Goal: Task Accomplishment & Management: Manage account settings

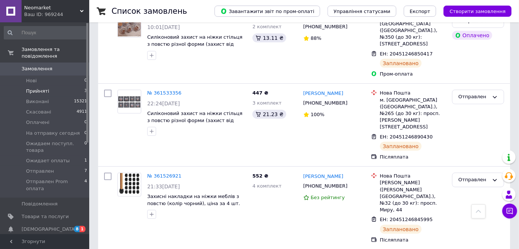
click at [48, 86] on li "Прийняті 3" at bounding box center [45, 91] width 91 height 10
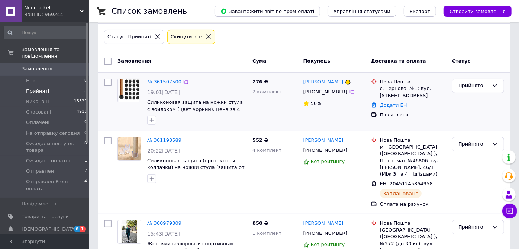
scroll to position [83, 0]
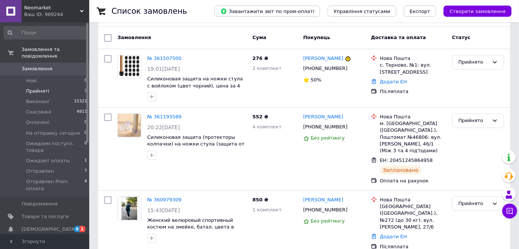
click at [161, 197] on link "№ 360979309" at bounding box center [164, 200] width 34 height 6
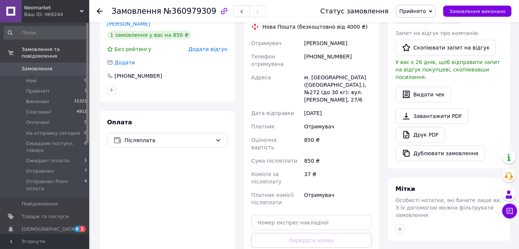
scroll to position [206, 0]
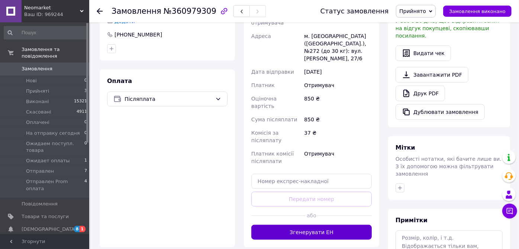
click at [326, 225] on button "Згенерувати ЕН" at bounding box center [311, 232] width 120 height 15
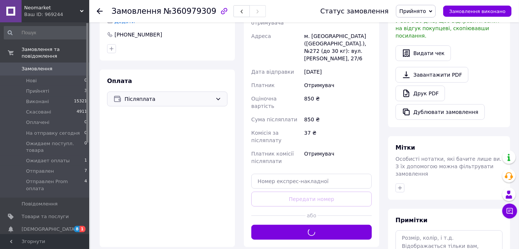
click at [215, 100] on div "Післяплата" at bounding box center [167, 98] width 120 height 15
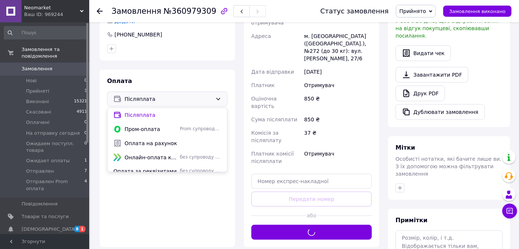
click at [205, 238] on div "Замовлення з сайту 08.09.2025 | 15:43 Товари в замовленні (1) Додати товар Жіно…" at bounding box center [239, 71] width 289 height 493
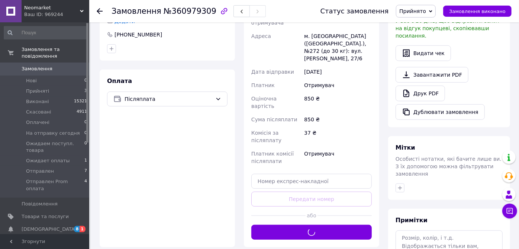
click at [434, 14] on span "Прийнято" at bounding box center [416, 11] width 40 height 13
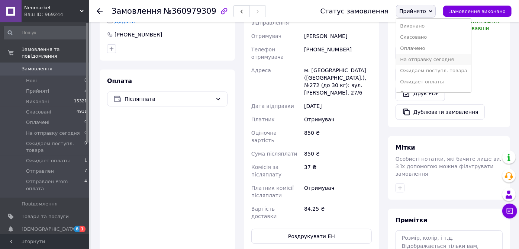
click at [437, 58] on li "На отправку сегодня" at bounding box center [433, 59] width 75 height 11
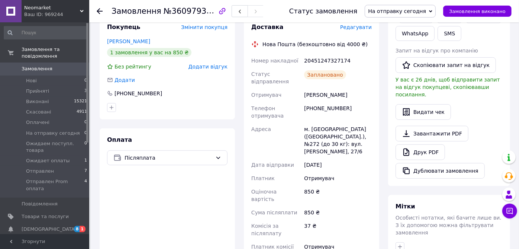
scroll to position [83, 0]
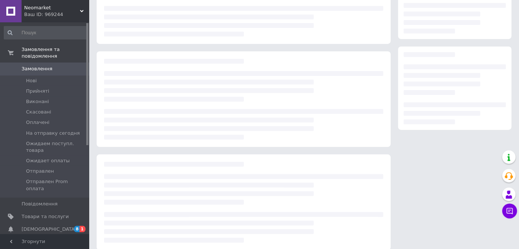
scroll to position [83, 0]
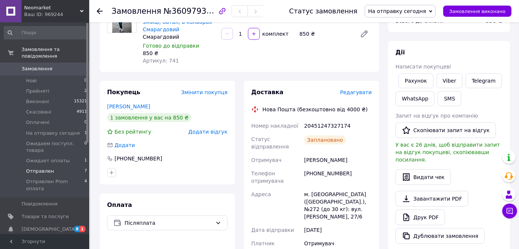
click at [45, 168] on span "Отправлен" at bounding box center [40, 171] width 28 height 7
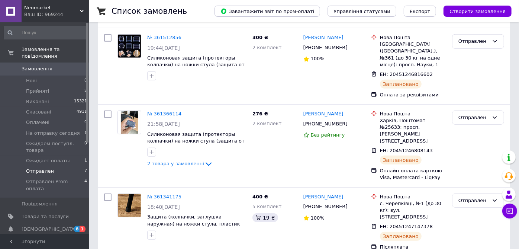
scroll to position [383, 0]
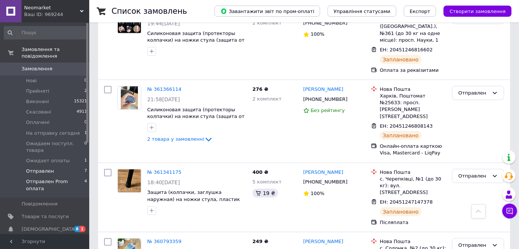
click at [52, 178] on span "Отправлен Prom оплата" at bounding box center [55, 184] width 58 height 13
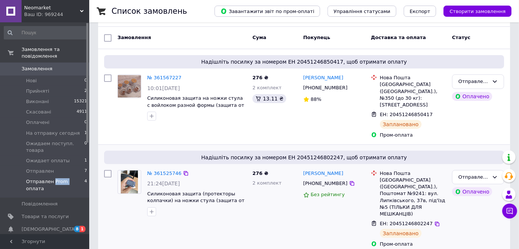
scroll to position [124, 0]
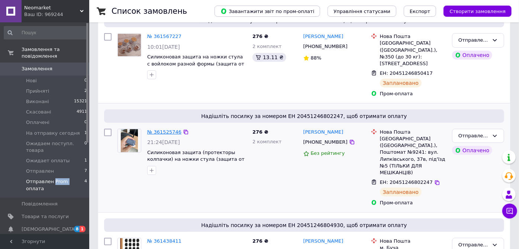
click at [167, 129] on link "№ 361525746" at bounding box center [164, 132] width 34 height 6
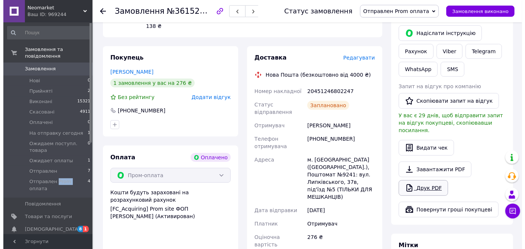
scroll to position [165, 0]
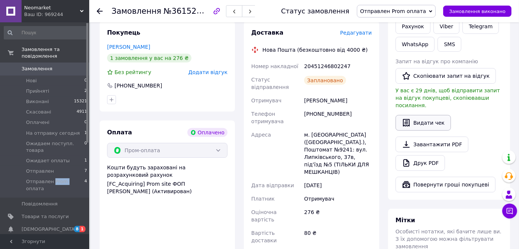
click at [425, 115] on button "Видати чек" at bounding box center [423, 123] width 55 height 16
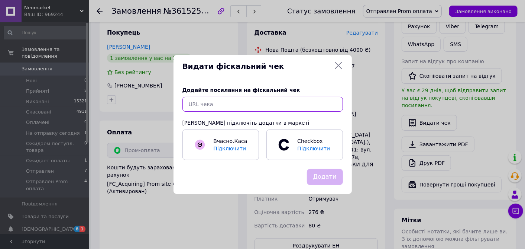
click at [232, 104] on input "text" at bounding box center [263, 104] width 161 height 15
paste input "https://cabinet.tax.gov.ua/cashregs/check?fn=4000168454&id=5203575634&date=2025…"
type input "https://cabinet.tax.gov.ua/cashregs/check?fn=4000168454&id=5203575634&date=2025…"
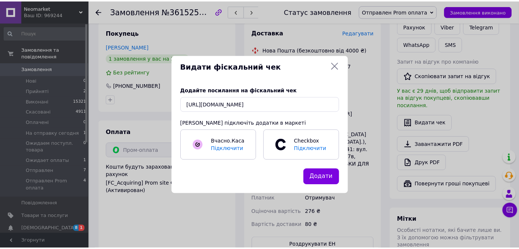
scroll to position [0, 0]
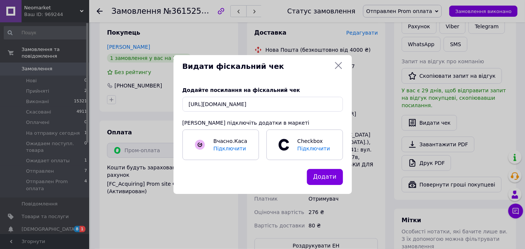
drag, startPoint x: 327, startPoint y: 179, endPoint x: 338, endPoint y: 171, distance: 13.3
click at [327, 179] on button "Додати" at bounding box center [325, 177] width 36 height 16
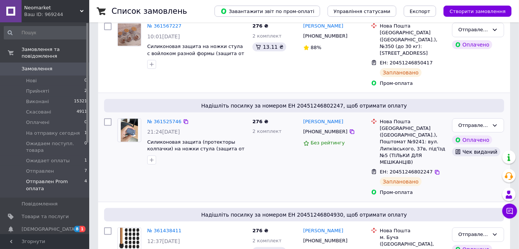
scroll to position [206, 0]
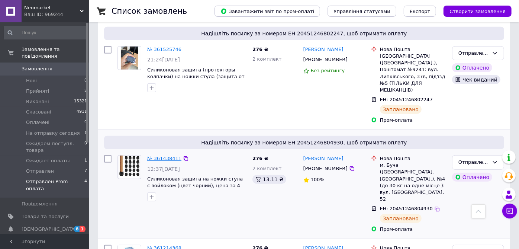
click at [170, 155] on link "№ 361438411" at bounding box center [164, 158] width 34 height 6
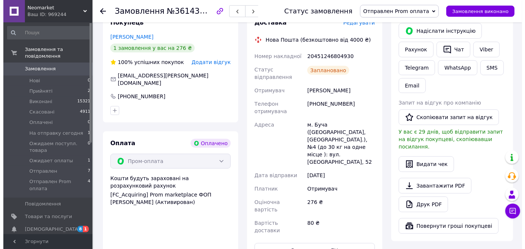
scroll to position [165, 0]
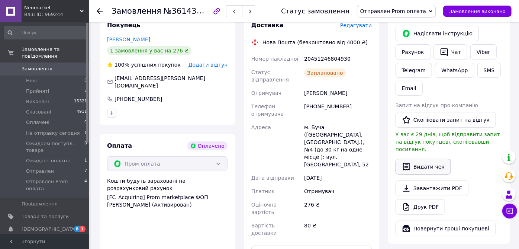
click at [425, 159] on button "Видати чек" at bounding box center [423, 167] width 55 height 16
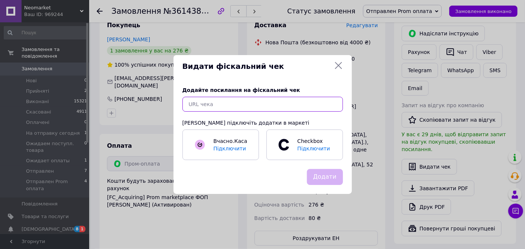
click at [296, 105] on input "text" at bounding box center [263, 104] width 161 height 15
paste input "https://cabinet.tax.gov.ua/cashregs/check?fn=4000168454&id=5203589620&date=2025…"
type input "https://cabinet.tax.gov.ua/cashregs/check?fn=4000168454&id=5203589620&date=2025…"
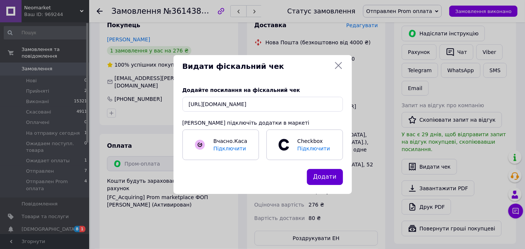
click at [327, 178] on button "Додати" at bounding box center [325, 177] width 36 height 16
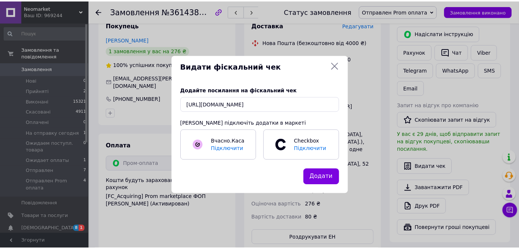
scroll to position [0, 0]
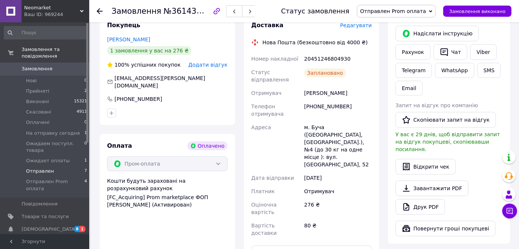
click at [63, 166] on li "Отправлен 7" at bounding box center [45, 171] width 91 height 10
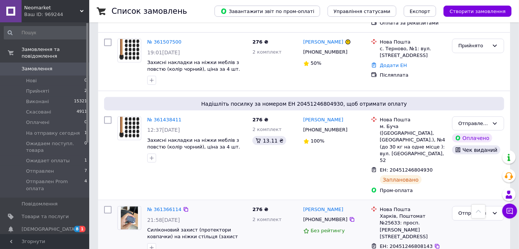
scroll to position [661, 0]
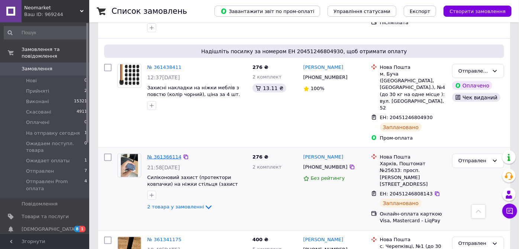
click at [158, 154] on link "№ 361366114" at bounding box center [164, 157] width 34 height 6
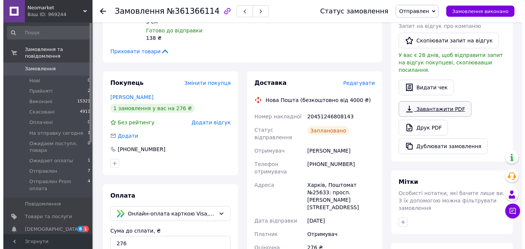
scroll to position [170, 0]
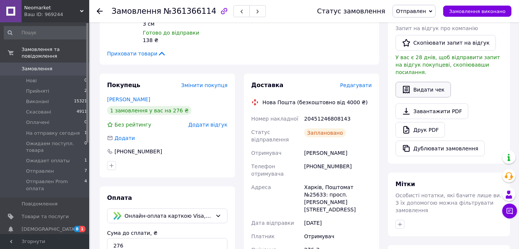
click at [432, 84] on button "Видати чек" at bounding box center [423, 90] width 55 height 16
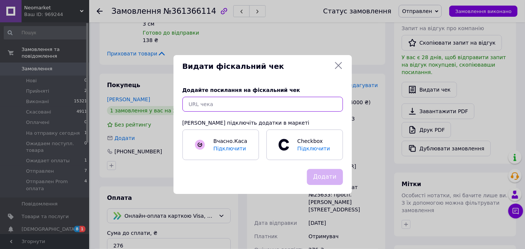
click at [243, 106] on input "text" at bounding box center [263, 104] width 161 height 15
paste input "https://cabinet.tax.gov.ua/cashregs/check?fn=4000168454&id=5203608200&date=2025…"
type input "https://cabinet.tax.gov.ua/cashregs/check?fn=4000168454&id=5203608200&date=2025…"
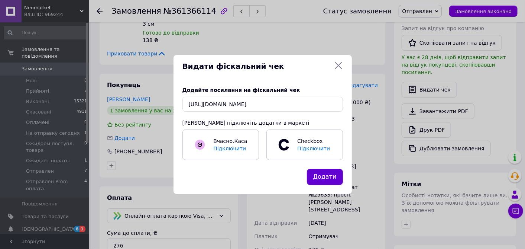
click at [323, 177] on button "Додати" at bounding box center [325, 177] width 36 height 16
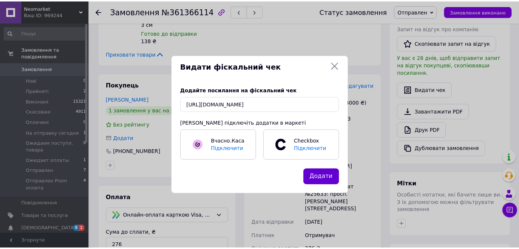
scroll to position [0, 0]
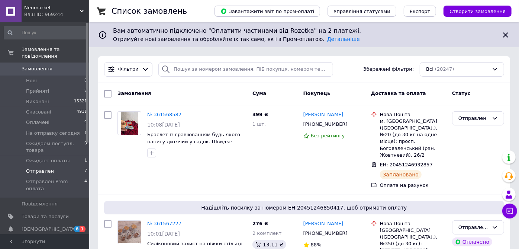
click at [63, 166] on li "Отправлен 7" at bounding box center [45, 171] width 91 height 10
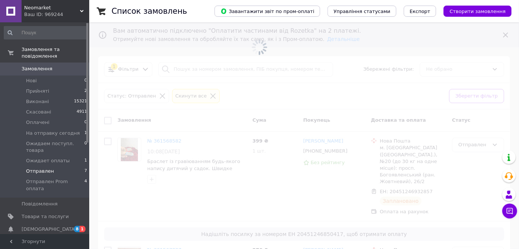
click at [63, 166] on li "Отправлен 7" at bounding box center [45, 171] width 91 height 10
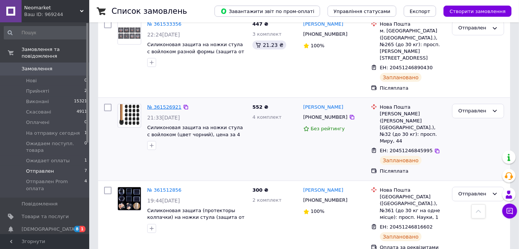
click at [170, 104] on link "№ 361526921" at bounding box center [164, 107] width 34 height 6
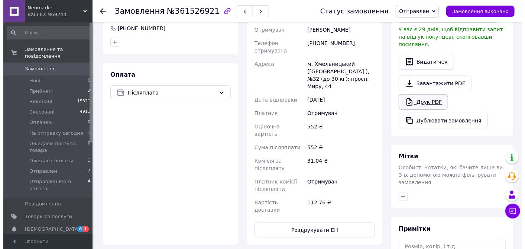
scroll to position [128, 0]
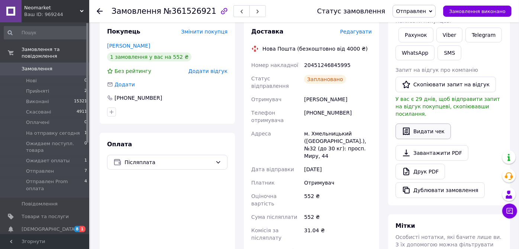
click at [423, 124] on button "Видати чек" at bounding box center [423, 131] width 55 height 16
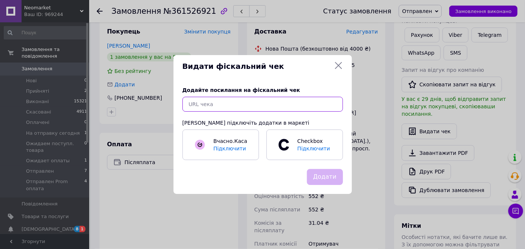
click at [284, 107] on input "text" at bounding box center [263, 104] width 161 height 15
paste input "https://cabinet.tax.gov.ua/cashregs/check?fn=4000168454&id=5203665490&date=2025…"
type input "https://cabinet.tax.gov.ua/cashregs/check?fn=4000168454&id=5203665490&date=2025…"
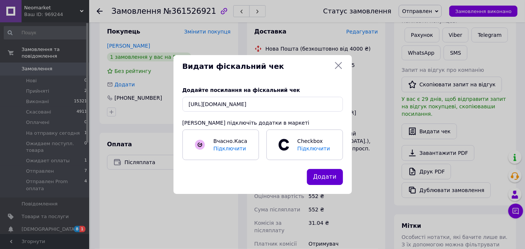
click at [335, 176] on button "Додати" at bounding box center [325, 177] width 36 height 16
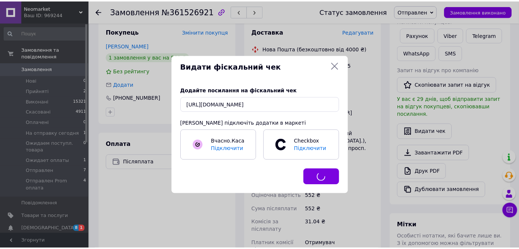
scroll to position [0, 0]
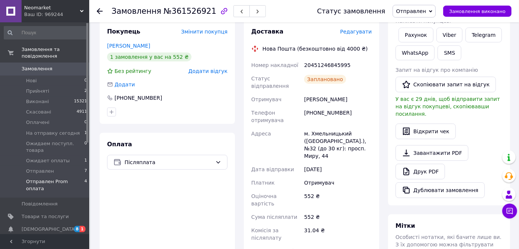
click at [71, 178] on span "Отправлен Prom оплата" at bounding box center [55, 184] width 58 height 13
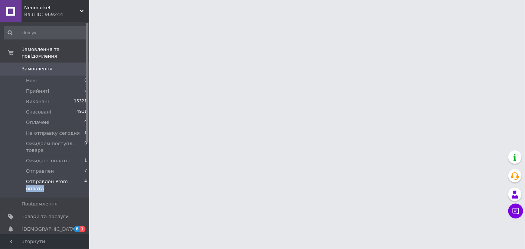
click at [71, 178] on span "Отправлен Prom оплата" at bounding box center [55, 184] width 58 height 13
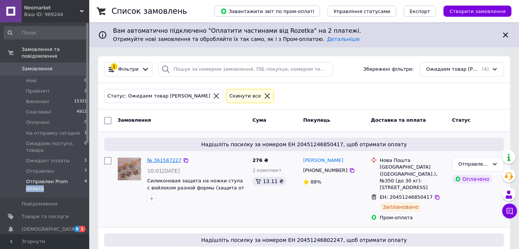
click at [168, 162] on link "№ 361567227" at bounding box center [164, 160] width 34 height 6
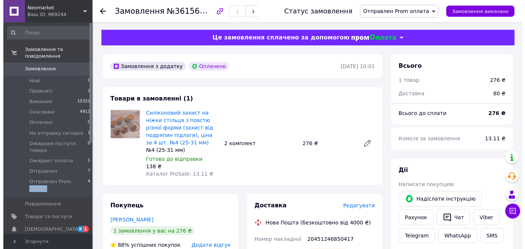
scroll to position [83, 0]
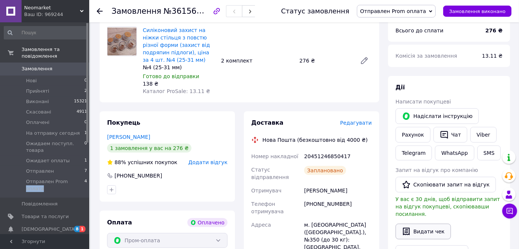
click at [419, 224] on button "Видати чек" at bounding box center [423, 231] width 55 height 16
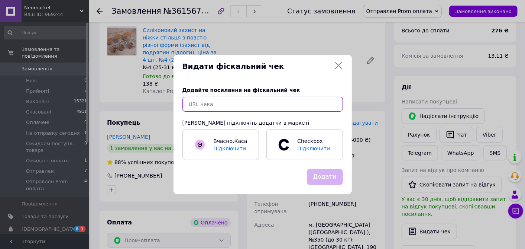
click at [231, 105] on input "text" at bounding box center [263, 104] width 161 height 15
paste input "https://cabinet.tax.gov.ua/cashregs/check?fn=4000168454&id=5203678168&date=2025…"
type input "https://cabinet.tax.gov.ua/cashregs/check?fn=4000168454&id=5203678168&date=2025…"
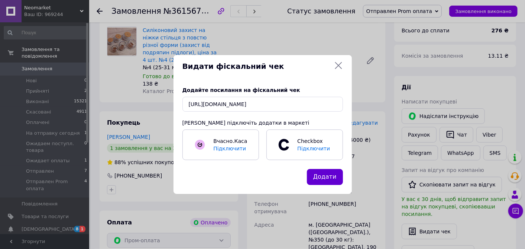
click at [331, 180] on button "Додати" at bounding box center [325, 177] width 36 height 16
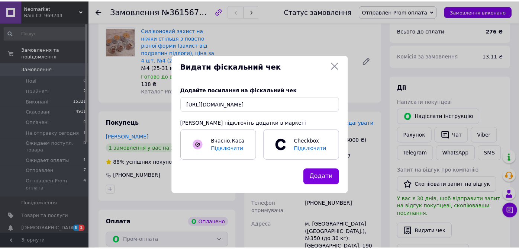
scroll to position [0, 0]
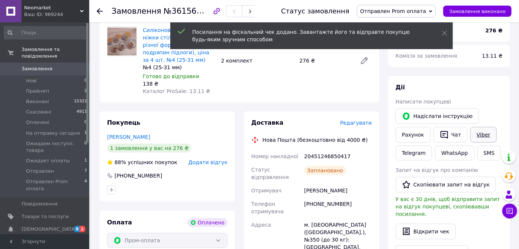
click at [484, 136] on link "Viber" at bounding box center [483, 135] width 26 height 16
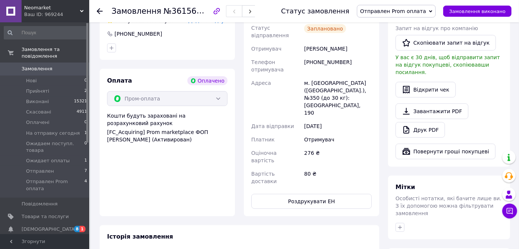
scroll to position [217, 0]
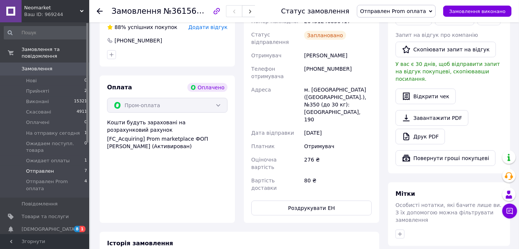
click at [54, 166] on li "Отправлен 7" at bounding box center [45, 171] width 91 height 10
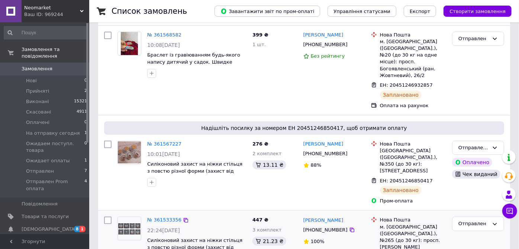
scroll to position [124, 0]
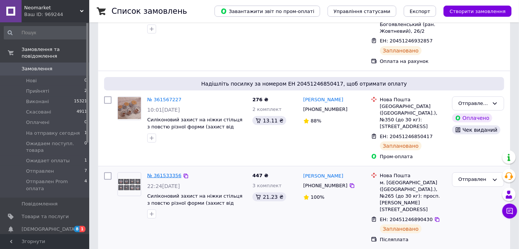
click at [168, 173] on link "№ 361533356" at bounding box center [164, 176] width 34 height 6
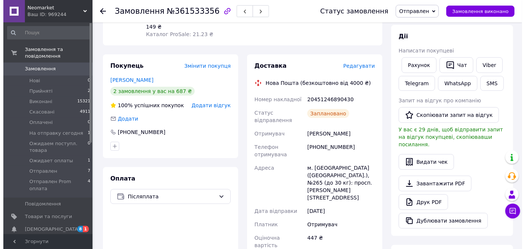
scroll to position [3, 0]
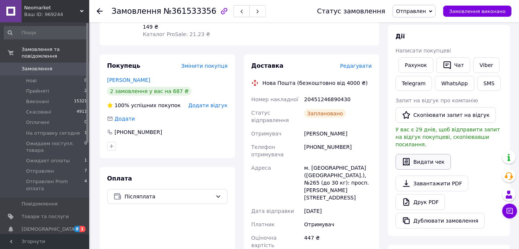
click at [432, 155] on button "Видати чек" at bounding box center [423, 162] width 55 height 16
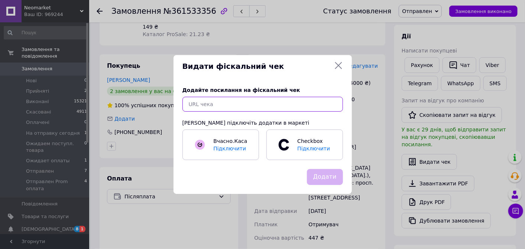
click at [273, 103] on input "text" at bounding box center [263, 104] width 161 height 15
paste input "https://cabinet.tax.gov.ua/cashregs/check?fn=4000168454&id=5203771921&date=2025…"
type input "https://cabinet.tax.gov.ua/cashregs/check?fn=4000168454&id=5203771921&date=2025…"
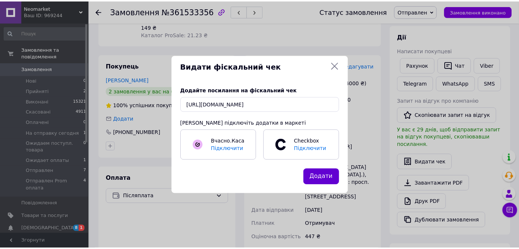
scroll to position [0, 0]
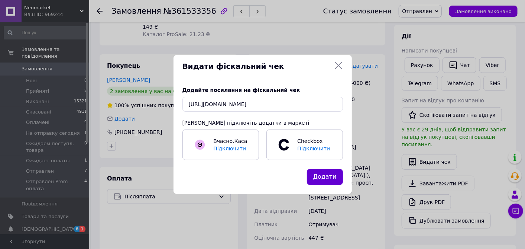
click at [331, 176] on button "Додати" at bounding box center [325, 177] width 36 height 16
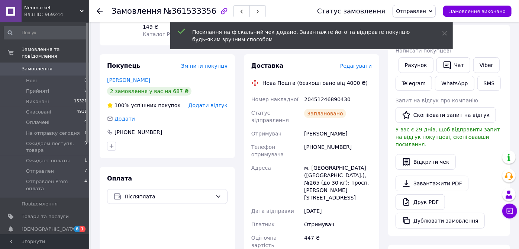
scroll to position [41, 0]
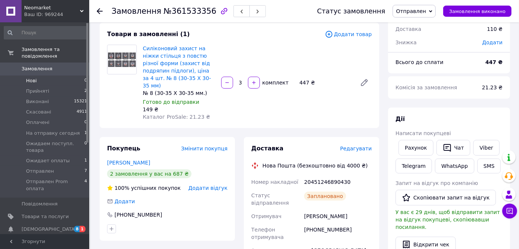
click at [38, 75] on li "Нові 0" at bounding box center [45, 80] width 91 height 10
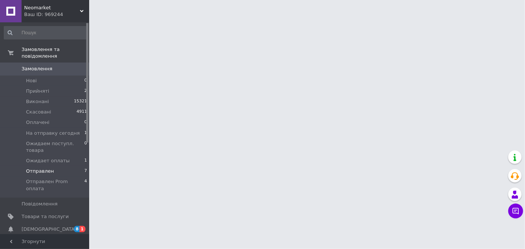
click at [52, 166] on li "Отправлен 7" at bounding box center [45, 171] width 91 height 10
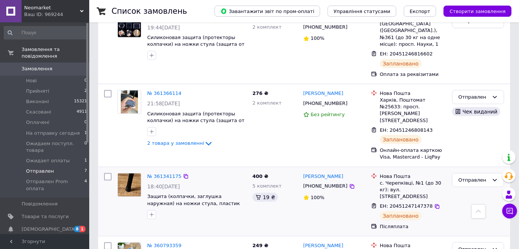
scroll to position [383, 0]
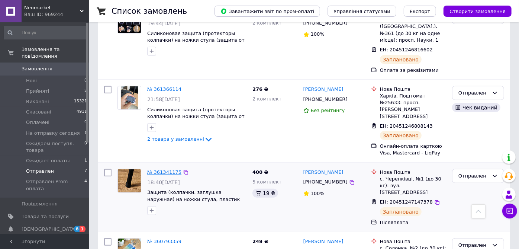
click at [161, 169] on link "№ 361341175" at bounding box center [164, 172] width 34 height 6
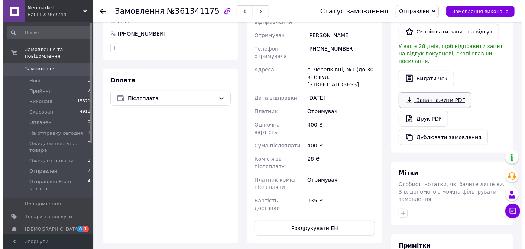
scroll to position [182, 0]
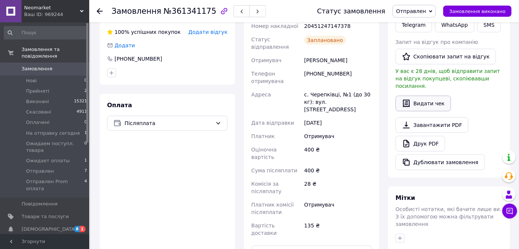
click at [424, 96] on button "Видати чек" at bounding box center [423, 104] width 55 height 16
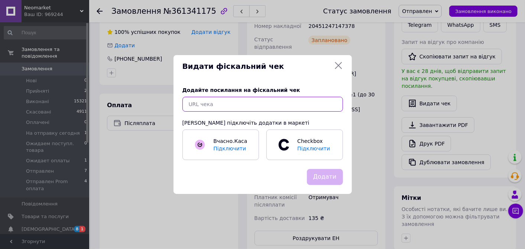
click at [244, 102] on input "text" at bounding box center [263, 104] width 161 height 15
paste input "https://cabinet.tax.gov.ua/cashregs/check?fn=4000168454&id=5203813468&date=2025…"
type input "https://cabinet.tax.gov.ua/cashregs/check?fn=4000168454&id=5203813468&date=2025…"
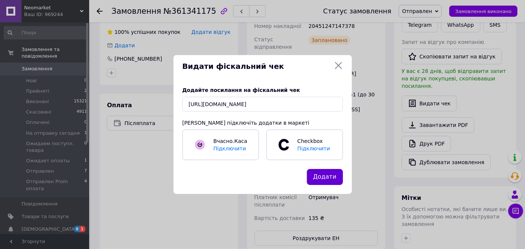
click at [322, 179] on button "Додати" at bounding box center [325, 177] width 36 height 16
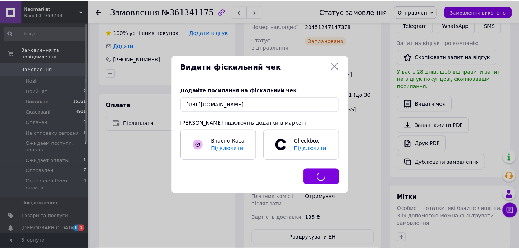
scroll to position [0, 0]
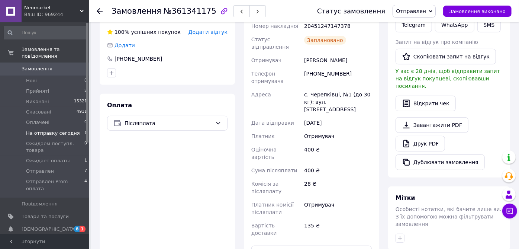
click at [67, 130] on span "На отправку сегодня" at bounding box center [53, 133] width 54 height 7
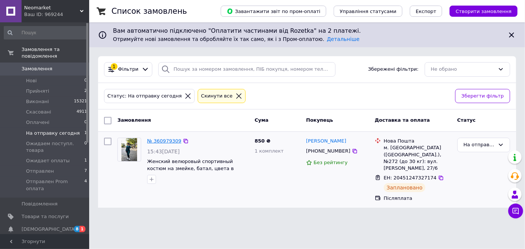
click at [168, 141] on link "№ 360979309" at bounding box center [164, 141] width 34 height 6
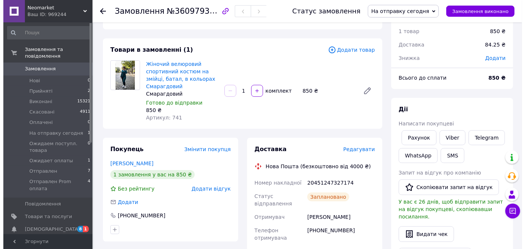
scroll to position [83, 0]
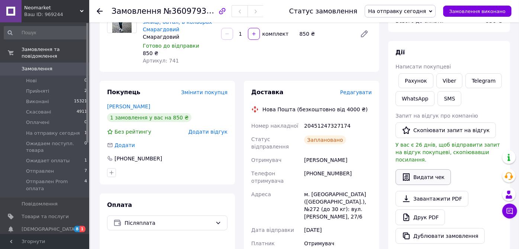
click at [437, 170] on button "Видати чек" at bounding box center [423, 177] width 55 height 16
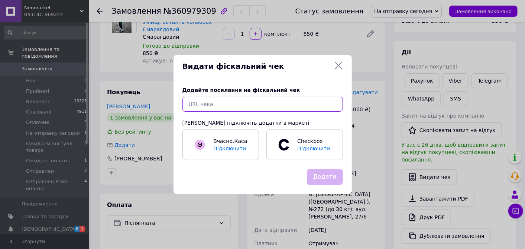
click at [305, 105] on input "text" at bounding box center [263, 104] width 161 height 15
paste input "https://cabinet.tax.gov.ua/cashregs/check?fn=4000168454&id=5203856571&date=2025…"
type input "https://cabinet.tax.gov.ua/cashregs/check?fn=4000168454&id=5203856571&date=2025…"
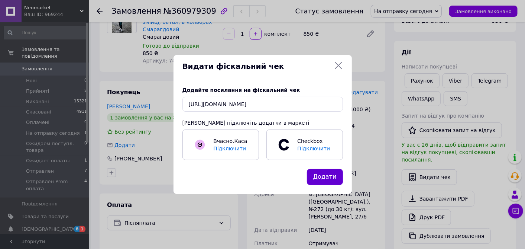
click at [325, 178] on button "Додати" at bounding box center [325, 177] width 36 height 16
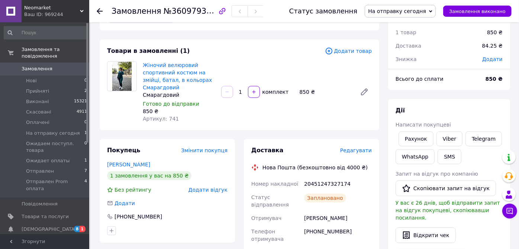
scroll to position [0, 0]
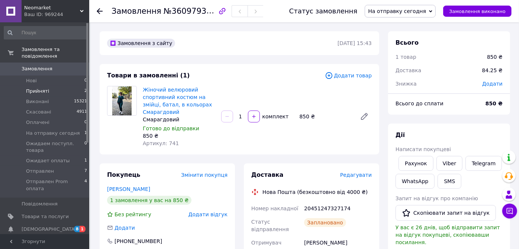
click at [56, 86] on li "Прийняті 2" at bounding box center [45, 91] width 91 height 10
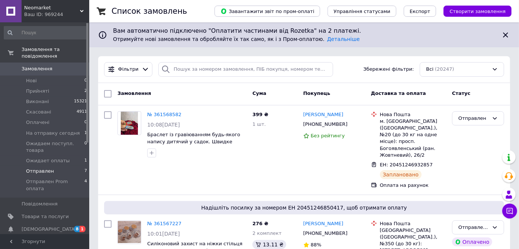
click at [37, 168] on span "Отправлен" at bounding box center [40, 171] width 28 height 7
